Goal: Task Accomplishment & Management: Use online tool/utility

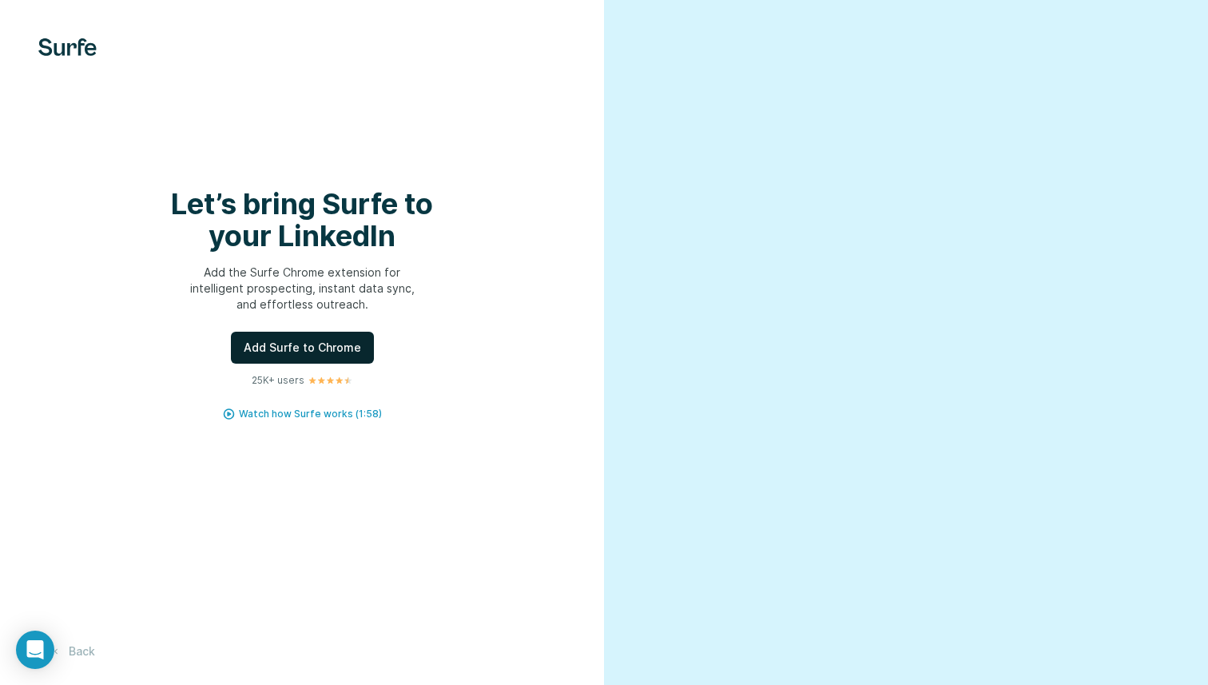
click at [326, 340] on span "Add Surfe to Chrome" at bounding box center [302, 348] width 117 height 16
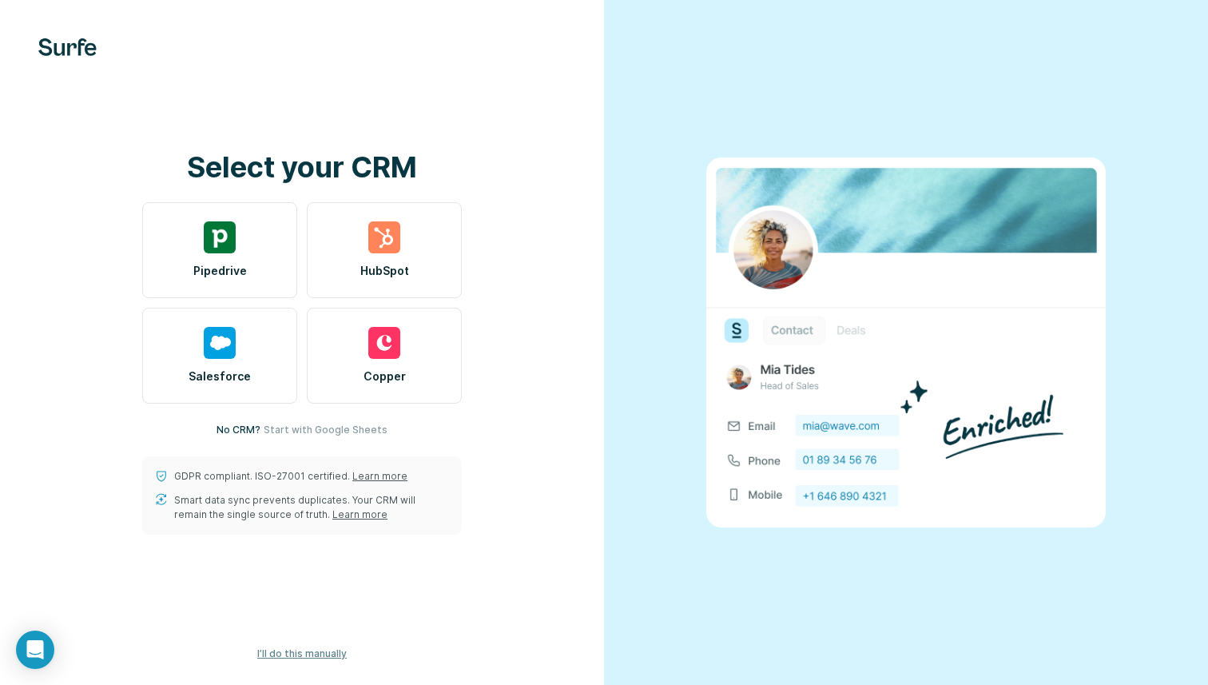
click at [295, 654] on span "I’ll do this manually" at bounding box center [302, 653] width 90 height 14
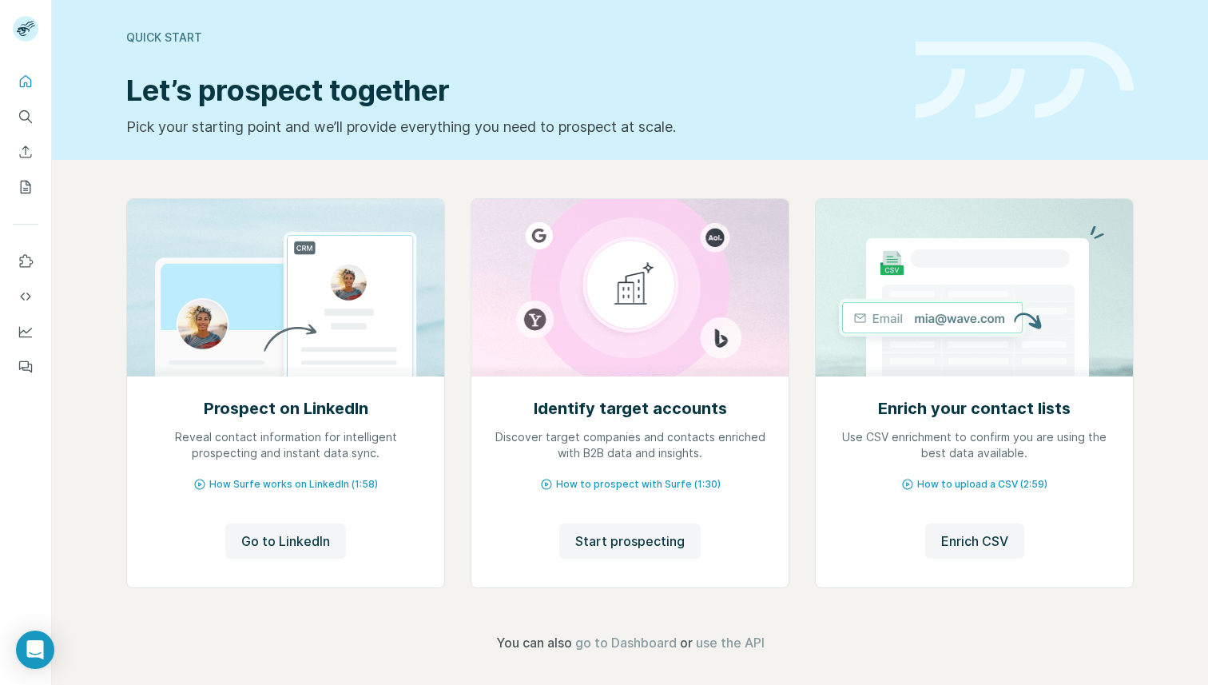
click at [1128, 78] on div "Quick start Let’s prospect together Pick your starting point and we’ll provide …" at bounding box center [630, 80] width 1156 height 160
click at [28, 181] on icon "My lists" at bounding box center [26, 187] width 16 height 16
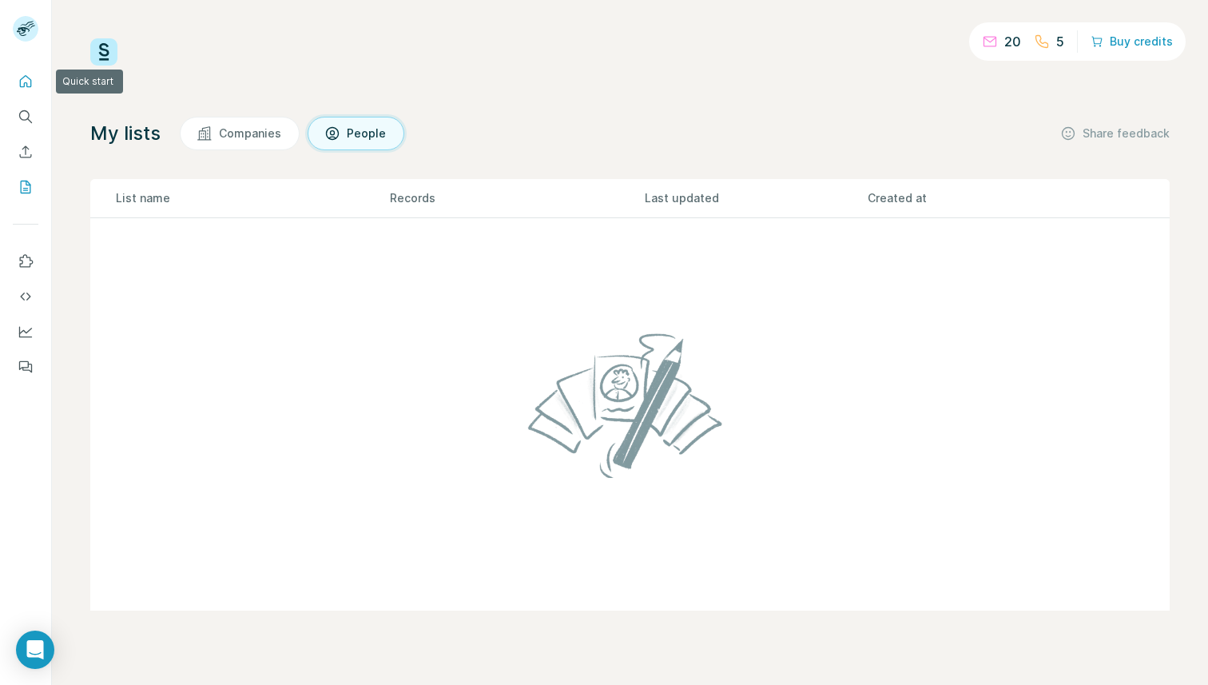
click at [19, 79] on icon "Quick start" at bounding box center [26, 82] width 16 height 16
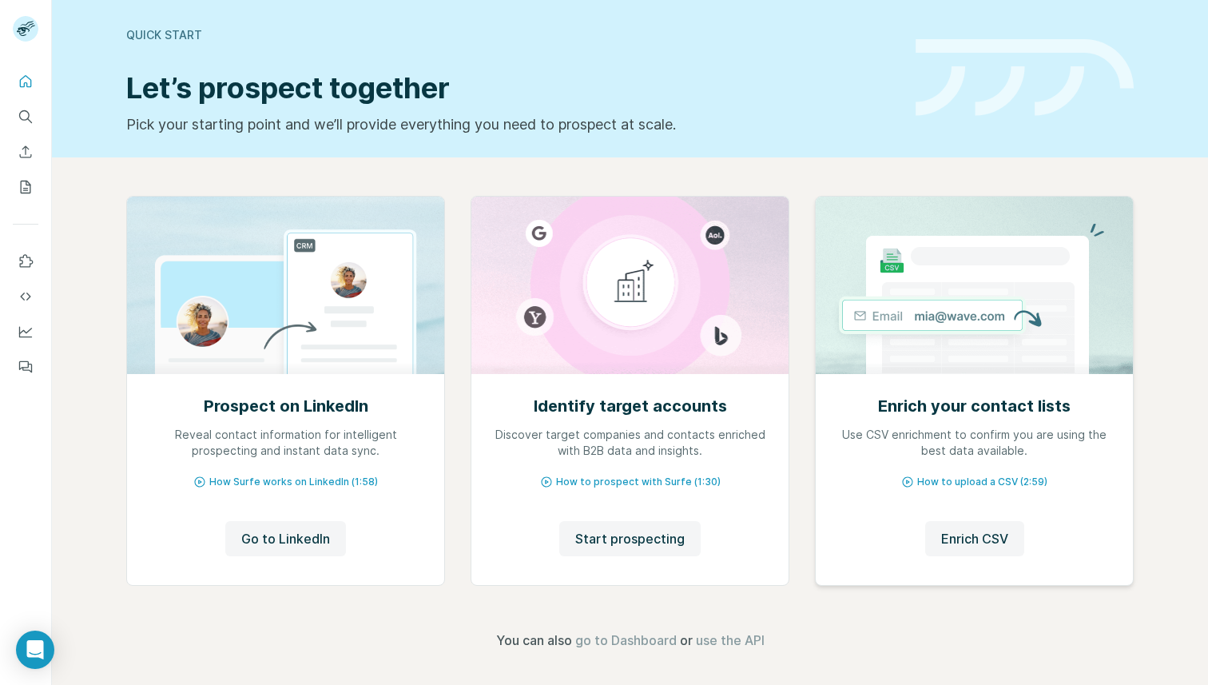
scroll to position [6, 0]
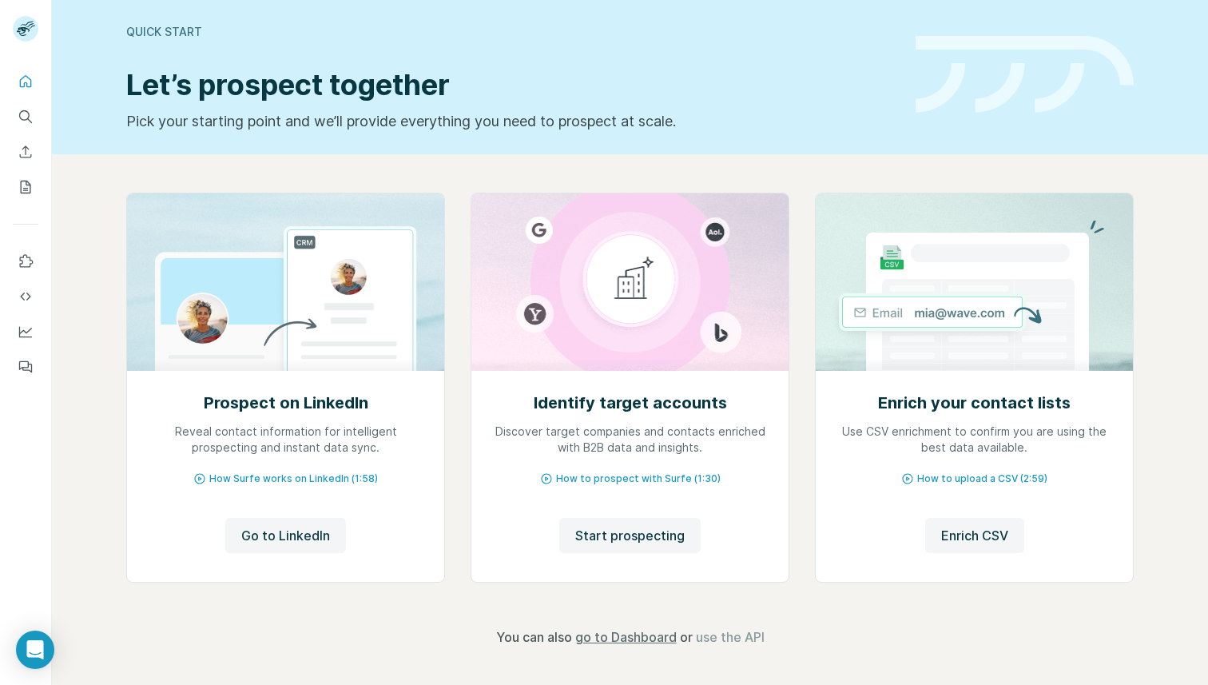
click at [633, 634] on span "go to Dashboard" at bounding box center [625, 636] width 101 height 19
